Goal: Task Accomplishment & Management: Use online tool/utility

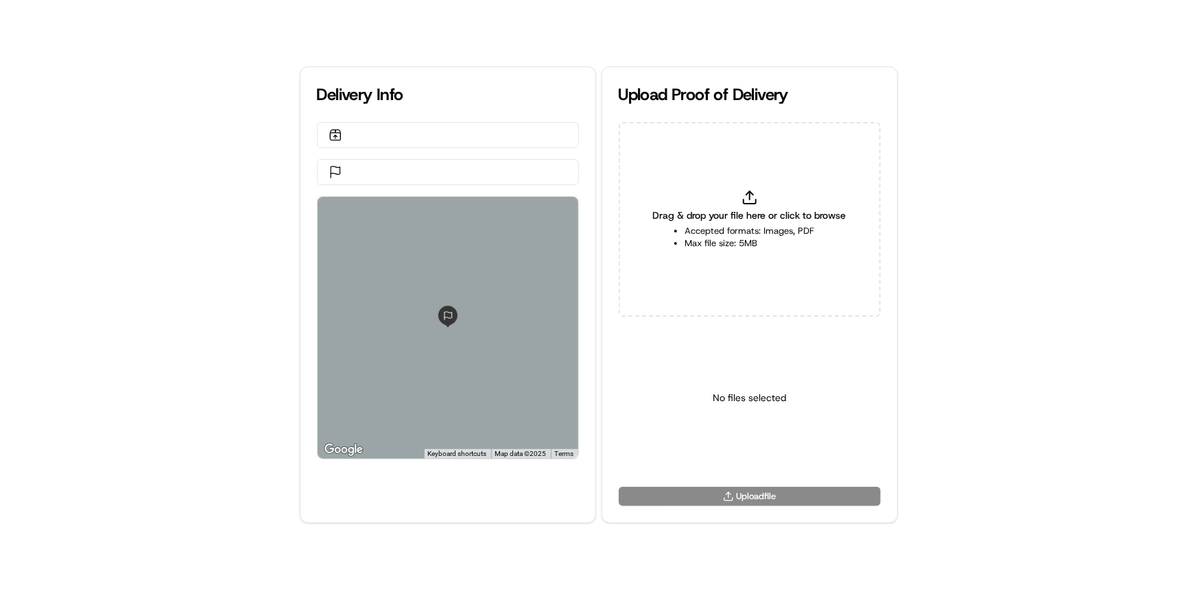
click at [0, 316] on div "Delivery Info ← Move left → Move right ↑ Move up ↓ Move down + Zoom in - Zoom o…" at bounding box center [598, 294] width 1197 height 589
drag, startPoint x: 112, startPoint y: 283, endPoint x: 317, endPoint y: 582, distance: 362.1
click at [112, 283] on div "Delivery Info ← Move left → Move right ↑ Move up ↓ Move down + Zoom in - Zoom o…" at bounding box center [598, 294] width 1197 height 589
click at [0, 254] on div "Delivery Info ← Move left → Move right ↑ Move up ↓ Move down + Zoom in - Zoom o…" at bounding box center [598, 294] width 1197 height 589
click at [8, 322] on div "Delivery Info ← Move left → Move right ↑ Move up ↓ Move down + Zoom in - Zoom o…" at bounding box center [598, 294] width 1197 height 589
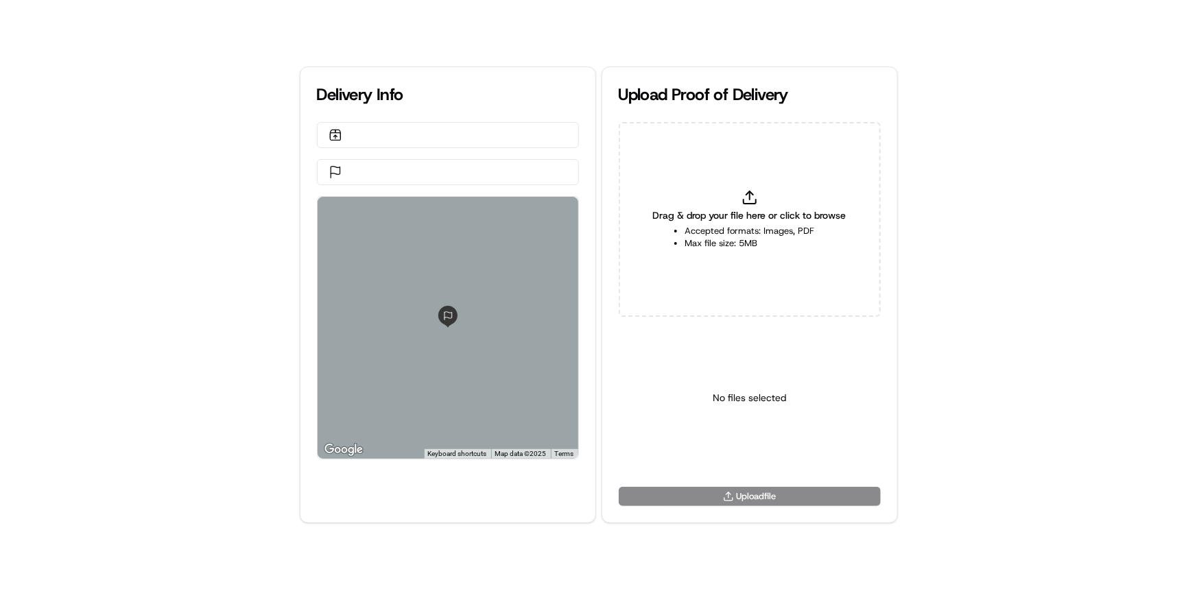
click at [16, 263] on div "Delivery Info ← Move left → Move right ↑ Move up ↓ Move down + Zoom in - Zoom o…" at bounding box center [598, 294] width 1197 height 589
